Goal: Transaction & Acquisition: Purchase product/service

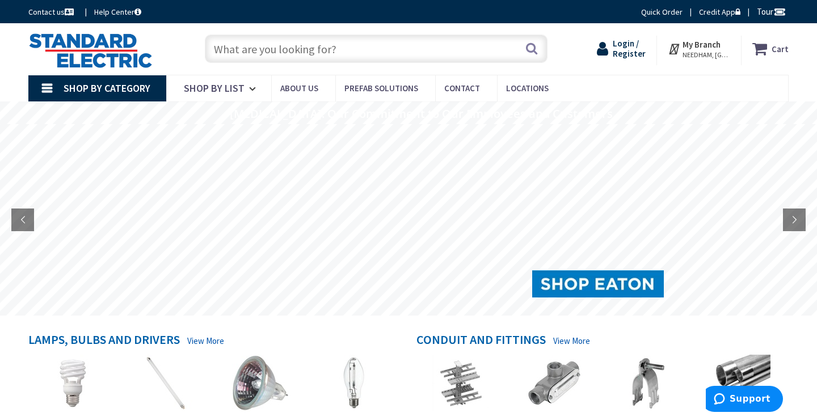
click at [636, 54] on span "Login / Register" at bounding box center [629, 48] width 33 height 21
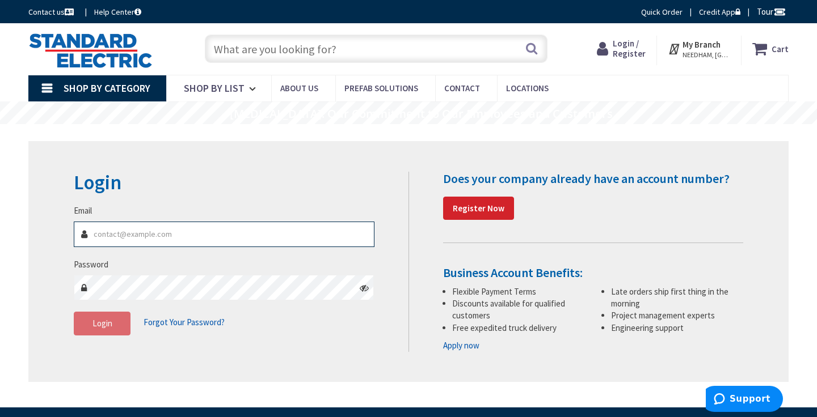
type input "p.mcdonagh@croweelectric.com"
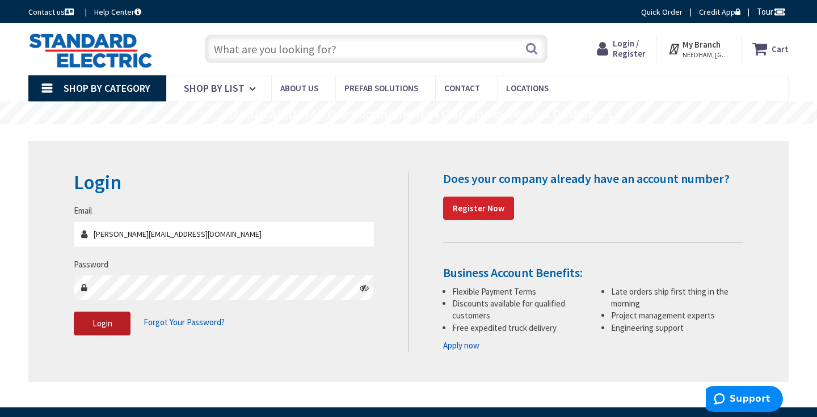
click at [105, 328] on button "Login" at bounding box center [102, 324] width 57 height 24
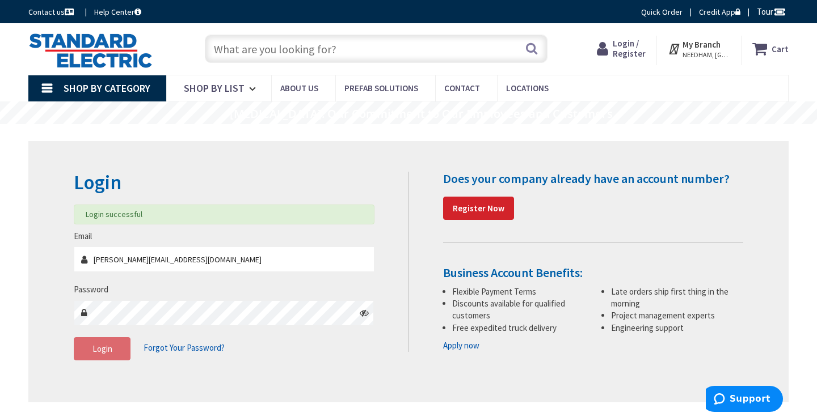
click at [229, 45] on input "text" at bounding box center [376, 49] width 343 height 28
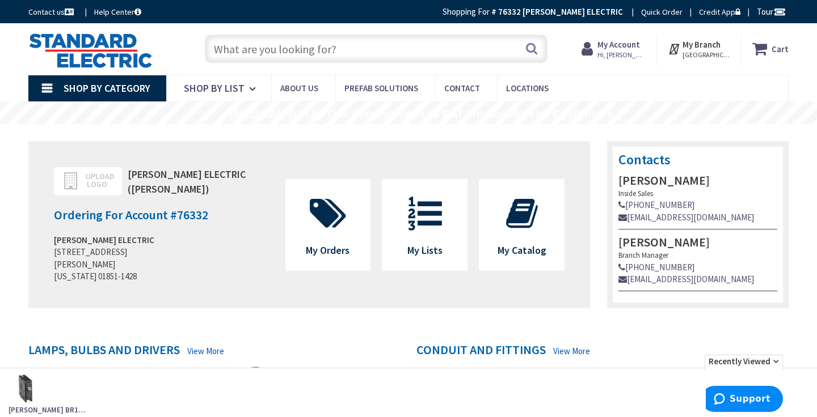
click at [238, 42] on input "text" at bounding box center [376, 49] width 343 height 28
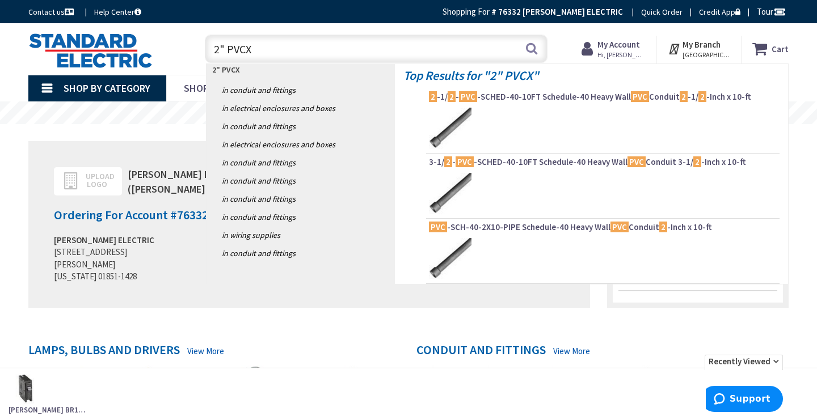
type input "2" PVC"
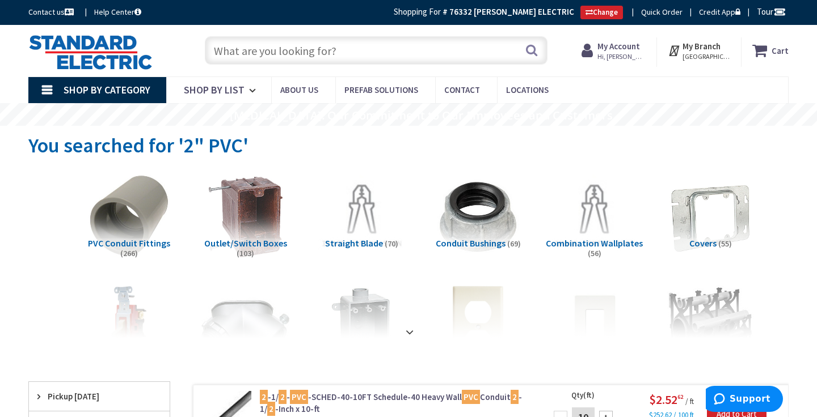
click at [228, 44] on input "text" at bounding box center [376, 50] width 343 height 28
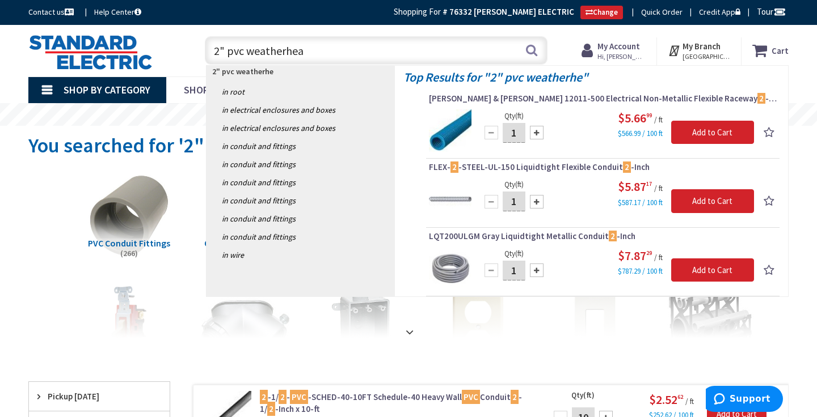
type input "2" pvc weatherhead"
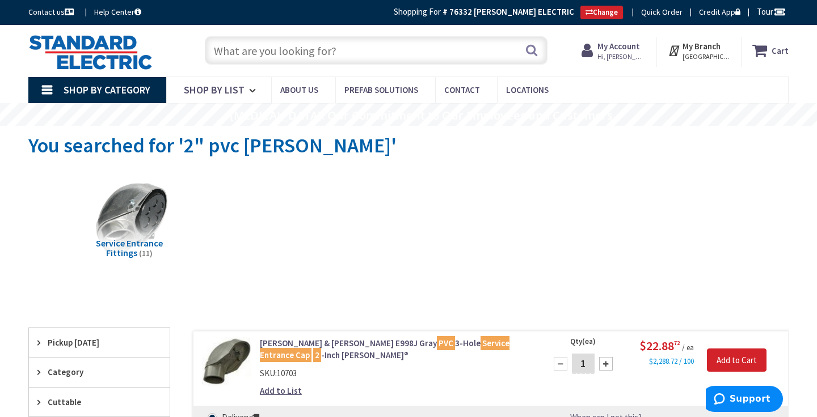
click at [239, 54] on input "text" at bounding box center [376, 50] width 343 height 28
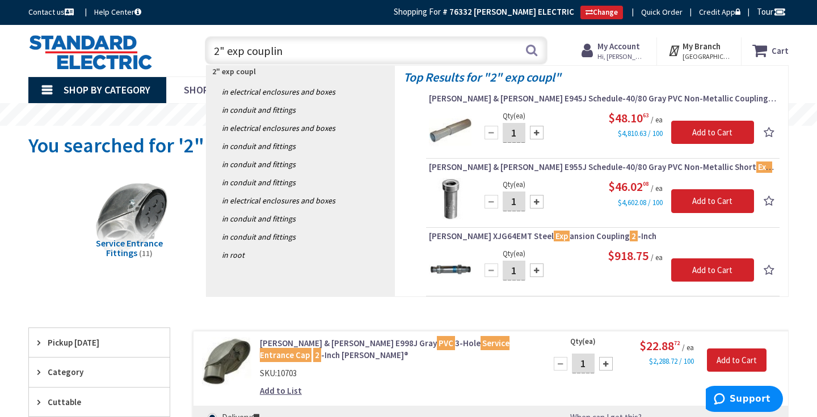
type input "2" exp coupling"
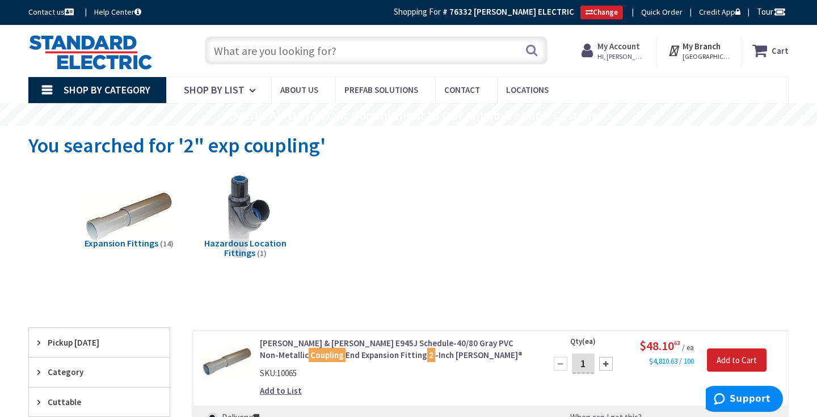
click at [247, 52] on input "text" at bounding box center [376, 50] width 343 height 28
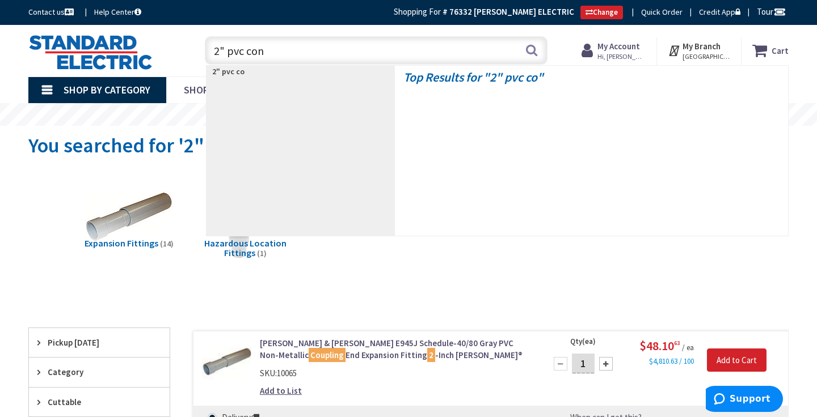
type input "2" pvc conn"
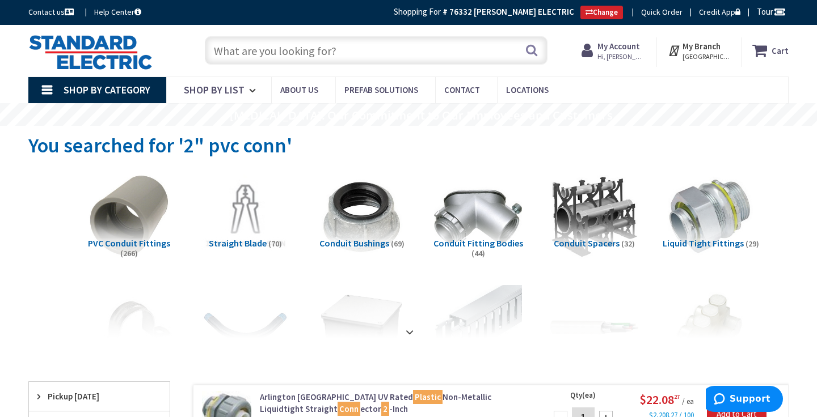
click at [257, 52] on input "text" at bounding box center [376, 50] width 343 height 28
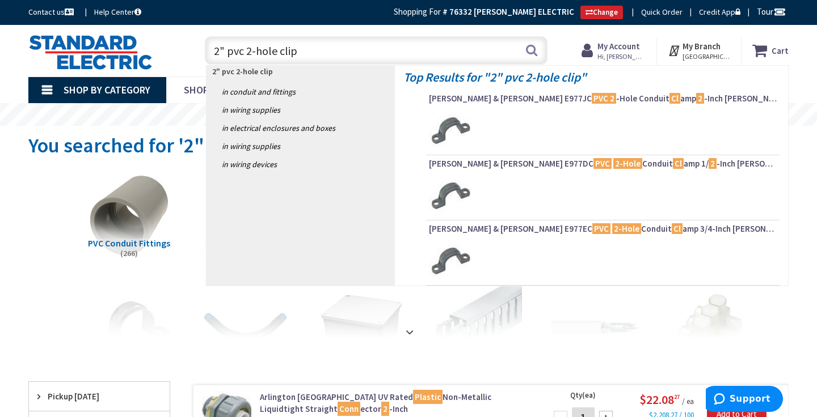
type input "2" pvc 2-hole clips"
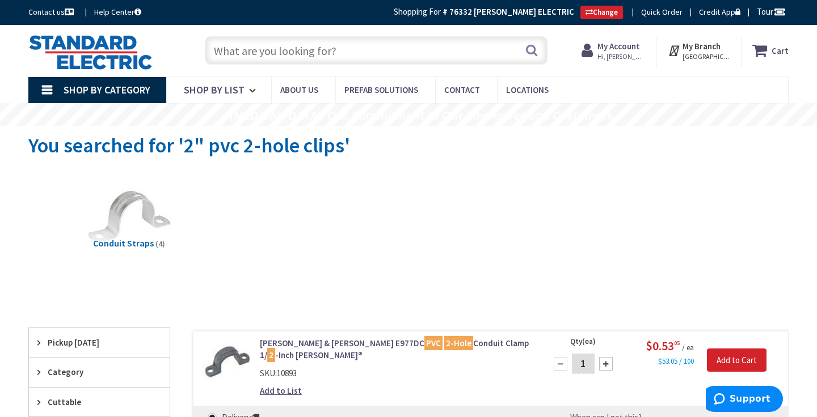
click at [252, 47] on input "text" at bounding box center [376, 50] width 343 height 28
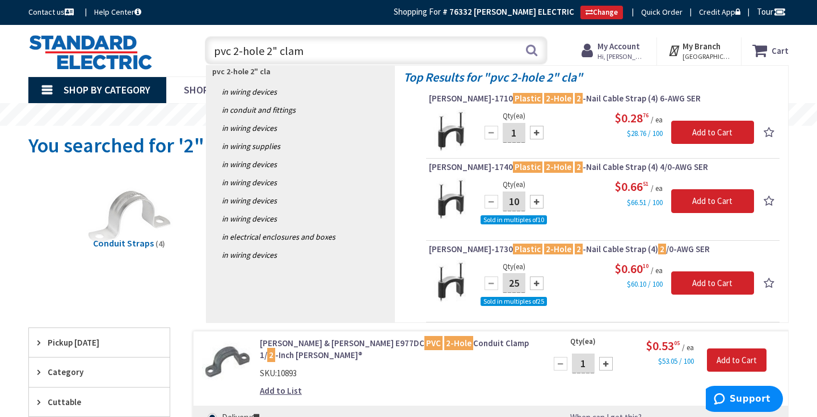
type input "pvc 2-hole 2" clamp"
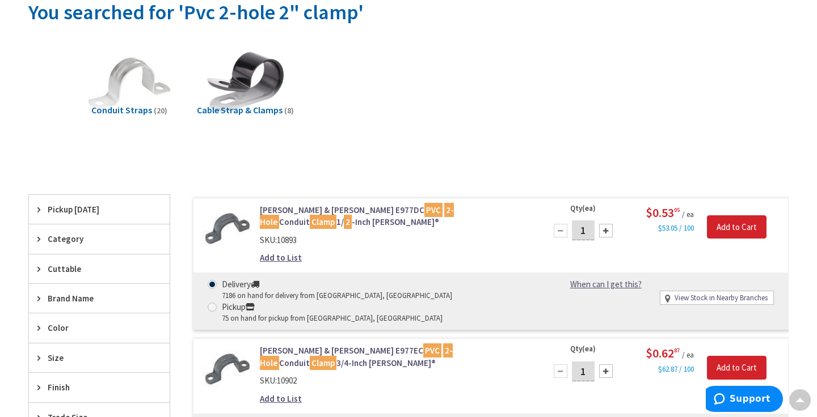
scroll to position [35, 0]
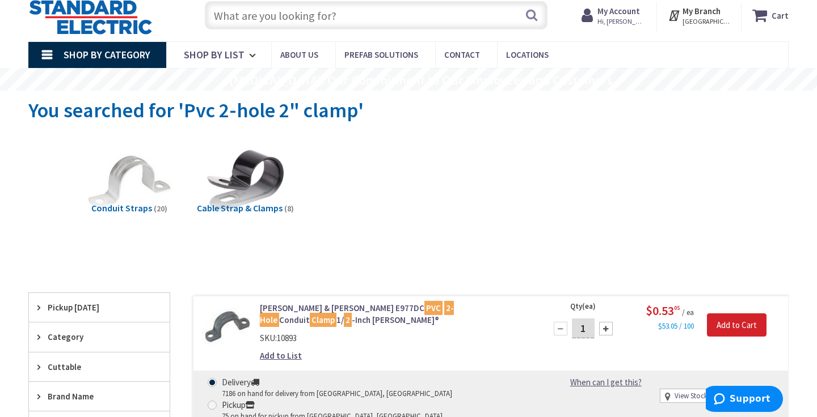
click at [273, 20] on input "text" at bounding box center [376, 15] width 343 height 28
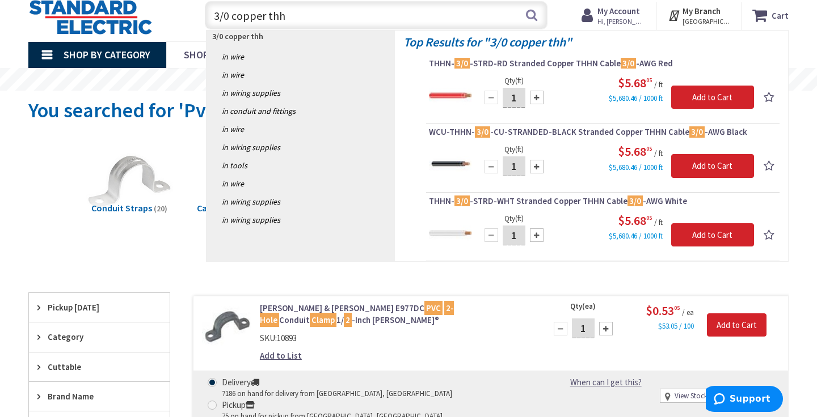
type input "3/0 copper thhn"
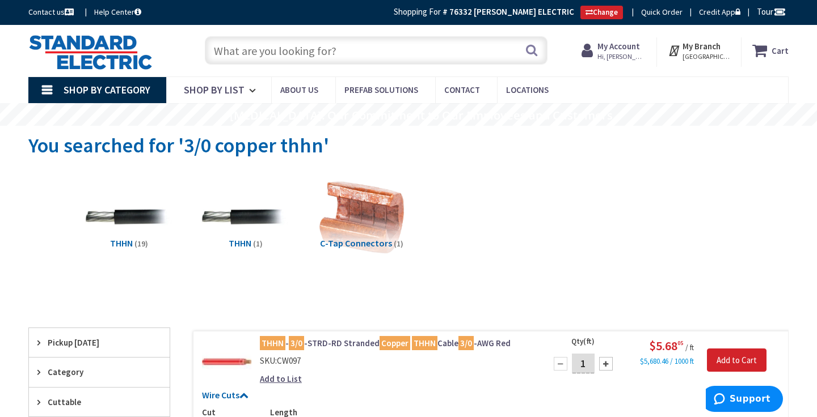
click at [232, 44] on input "text" at bounding box center [376, 50] width 343 height 28
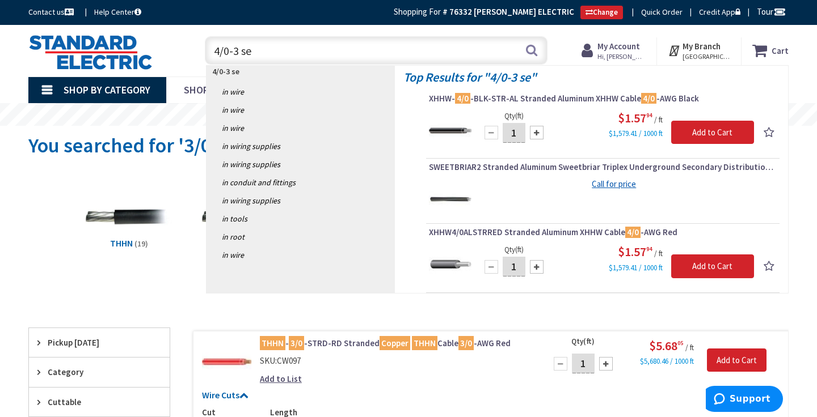
type input "4/0-3 ser"
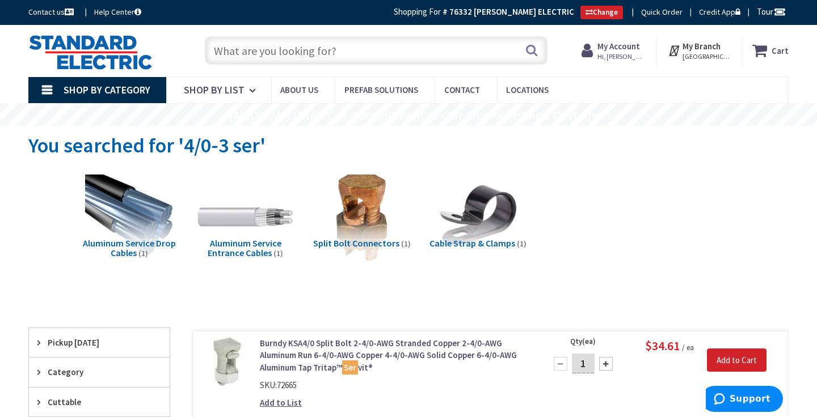
scroll to position [1, 0]
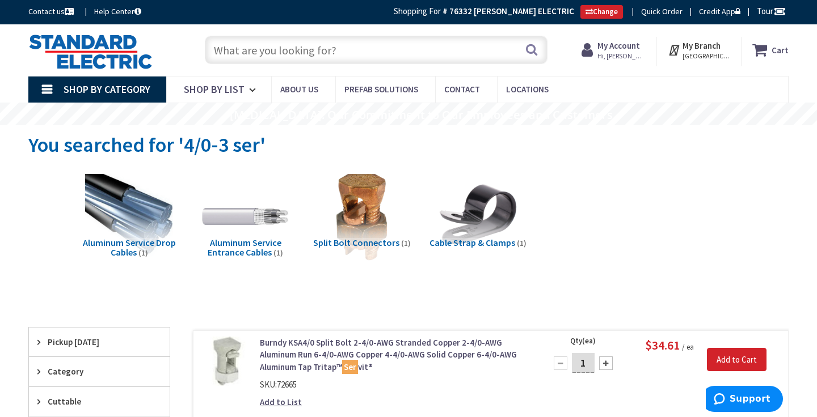
click at [243, 57] on input "text" at bounding box center [376, 50] width 343 height 28
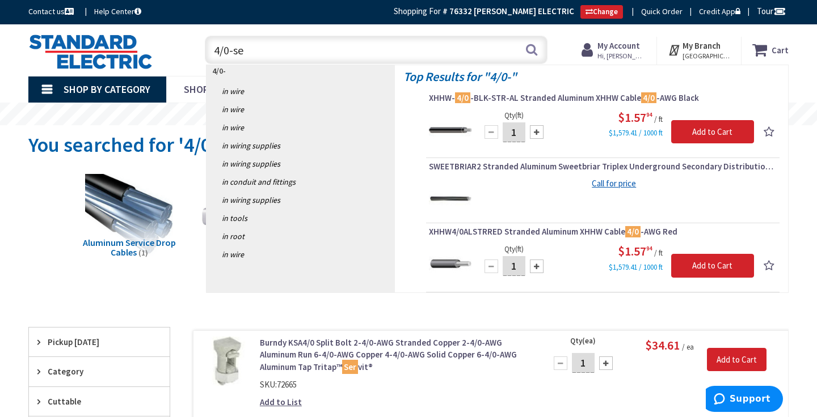
type input "4/0-ser"
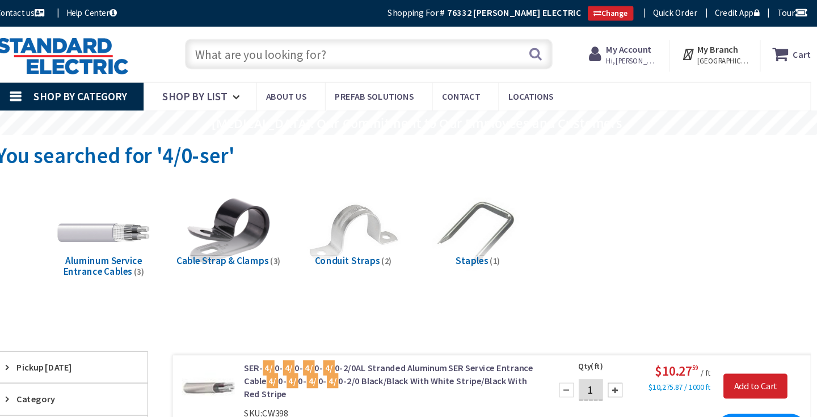
click at [231, 53] on input "text" at bounding box center [376, 50] width 343 height 28
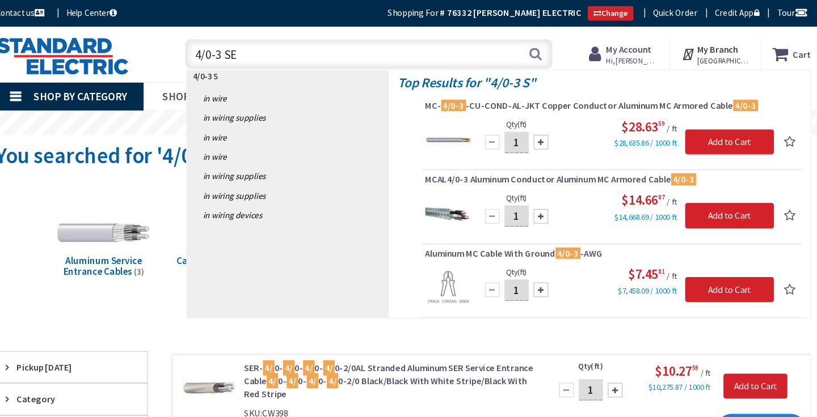
type input "4/0-3 SER"
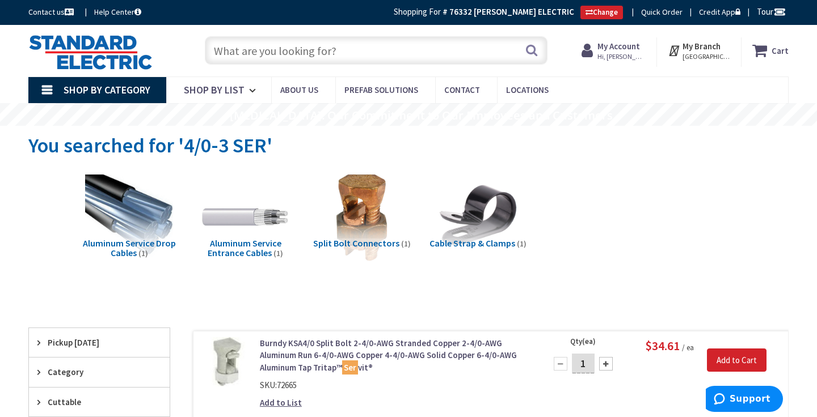
click at [261, 53] on input "text" at bounding box center [376, 50] width 343 height 28
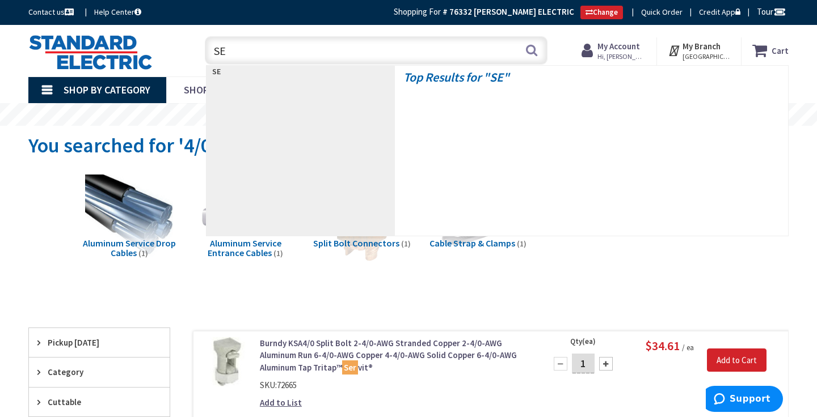
type input "SER"
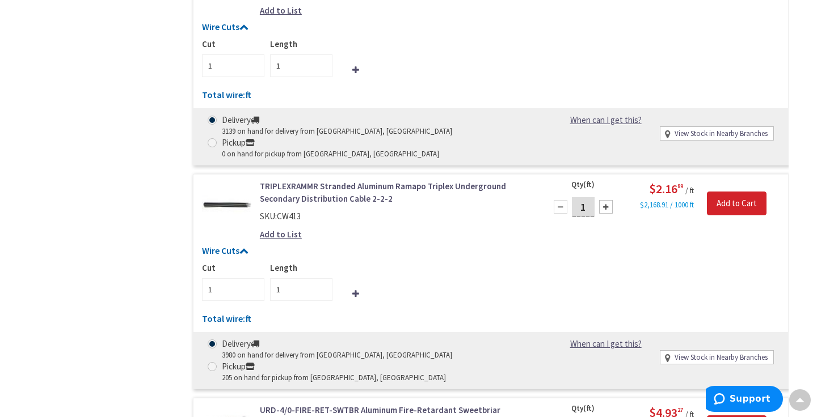
scroll to position [4967, 0]
